Goal: Information Seeking & Learning: Learn about a topic

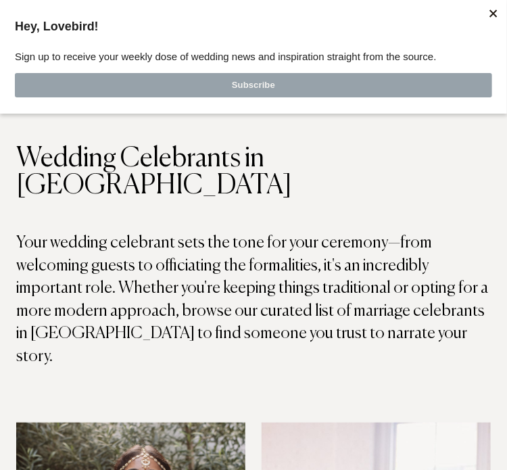
click at [496, 9] on div at bounding box center [494, 13] width 20 height 20
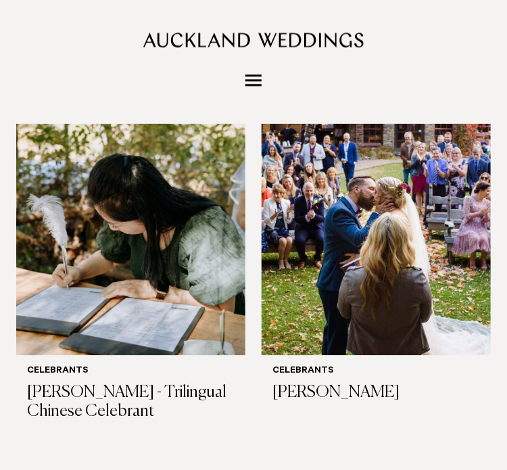
scroll to position [782, 0]
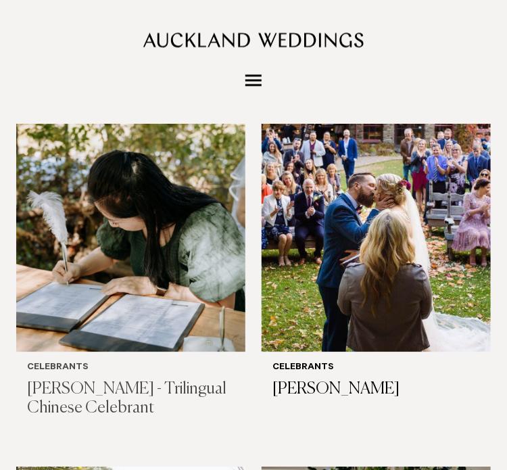
click at [162, 235] on img at bounding box center [130, 198] width 229 height 308
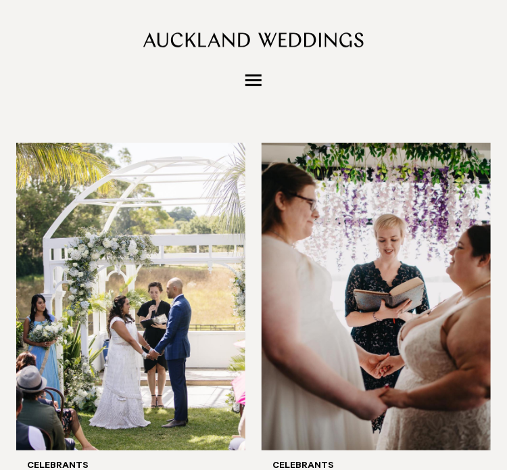
scroll to position [1106, 0]
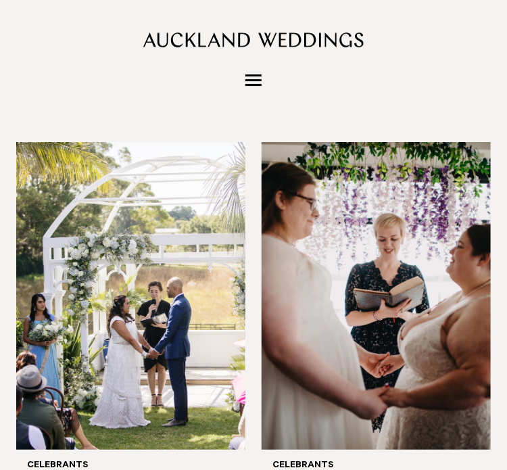
click at [160, 207] on img at bounding box center [130, 296] width 229 height 308
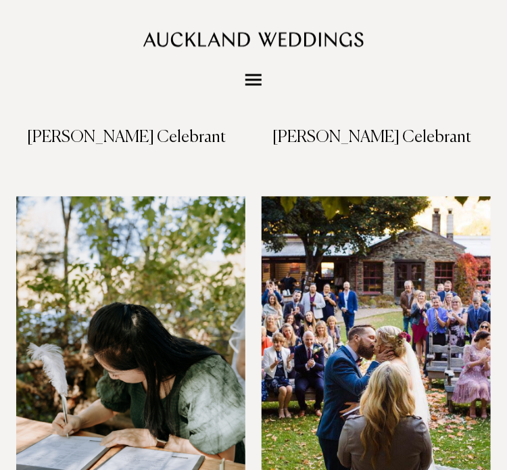
scroll to position [751, 0]
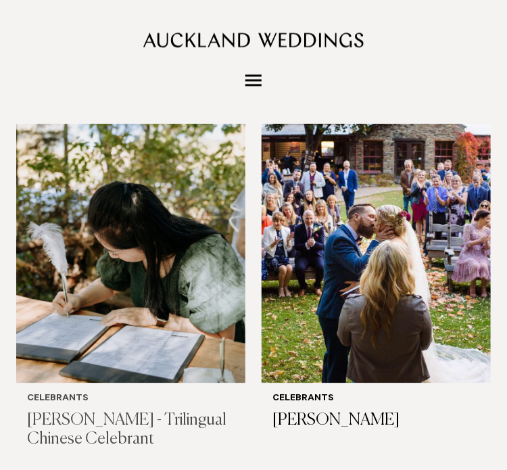
click at [172, 250] on img at bounding box center [130, 229] width 229 height 308
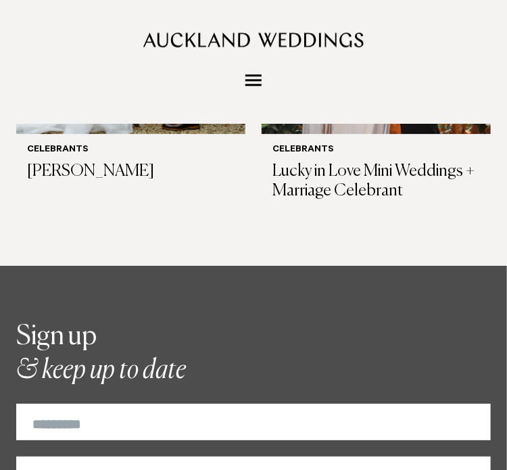
scroll to position [2085, 0]
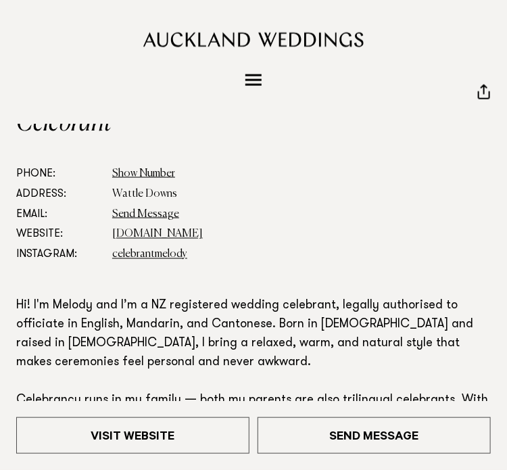
scroll to position [407, 0]
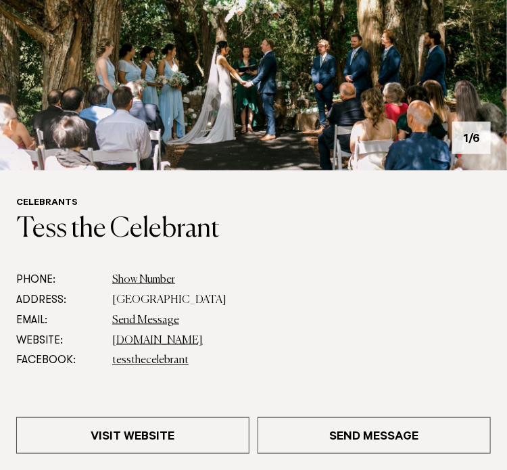
scroll to position [278, 0]
click at [177, 342] on link "www.tessthecelebrant.com" at bounding box center [157, 340] width 91 height 11
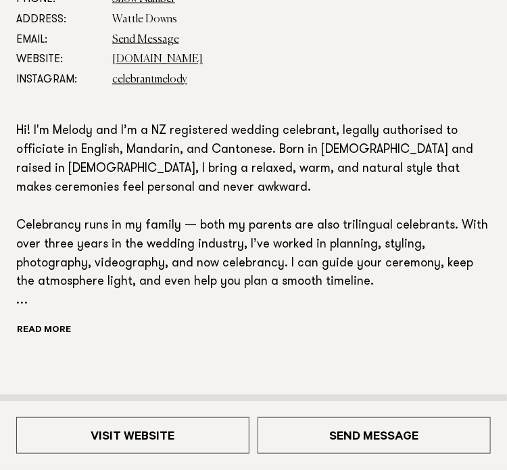
scroll to position [587, 0]
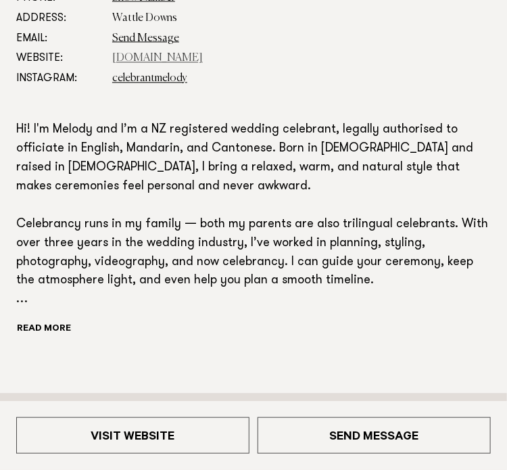
click at [176, 53] on link "[DOMAIN_NAME]" at bounding box center [157, 58] width 91 height 11
